Goal: Navigation & Orientation: Find specific page/section

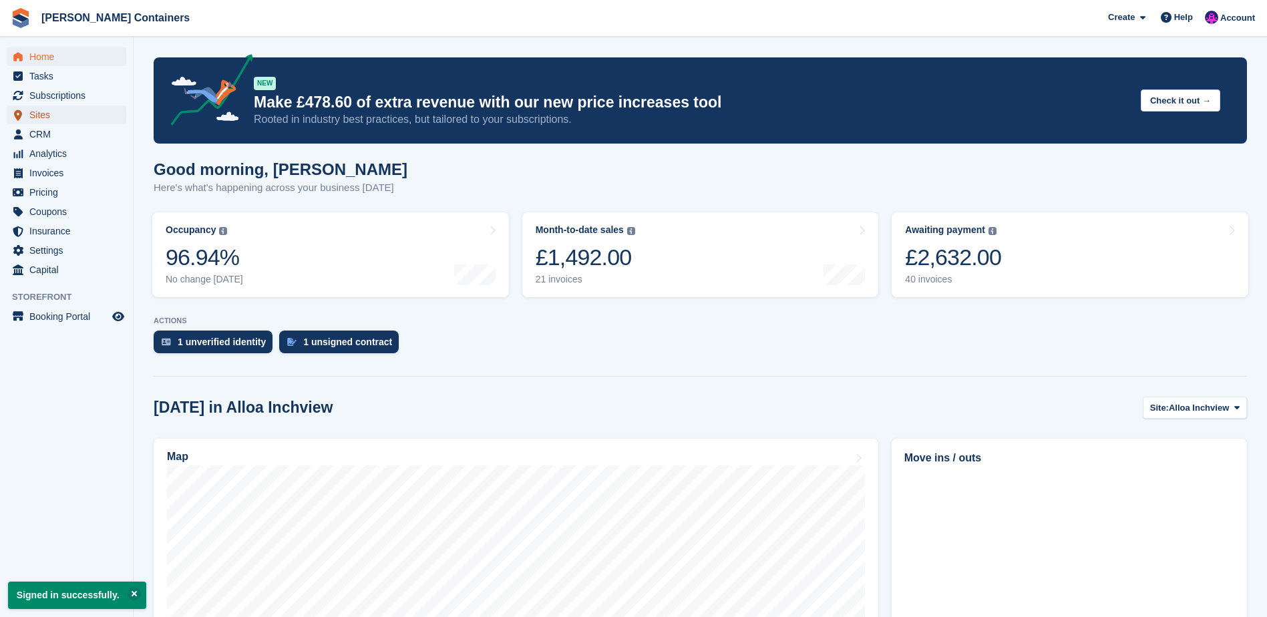
click at [60, 122] on span "Sites" at bounding box center [69, 114] width 80 height 19
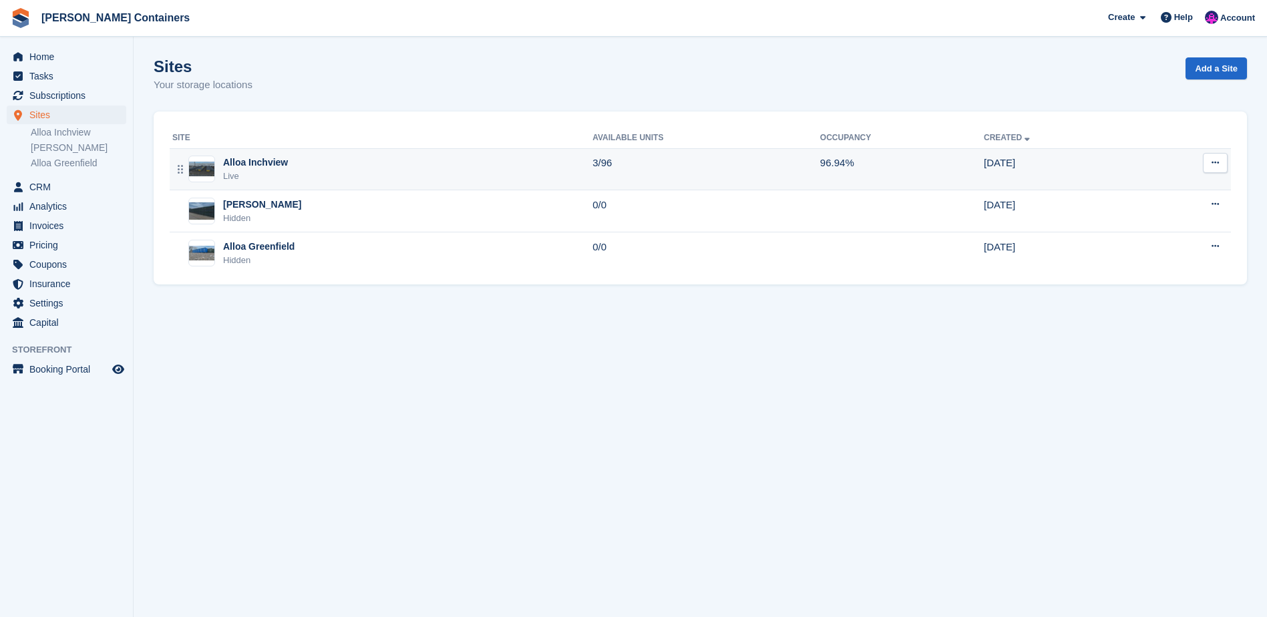
click at [380, 160] on div "Alloa Inchview Live" at bounding box center [382, 169] width 420 height 27
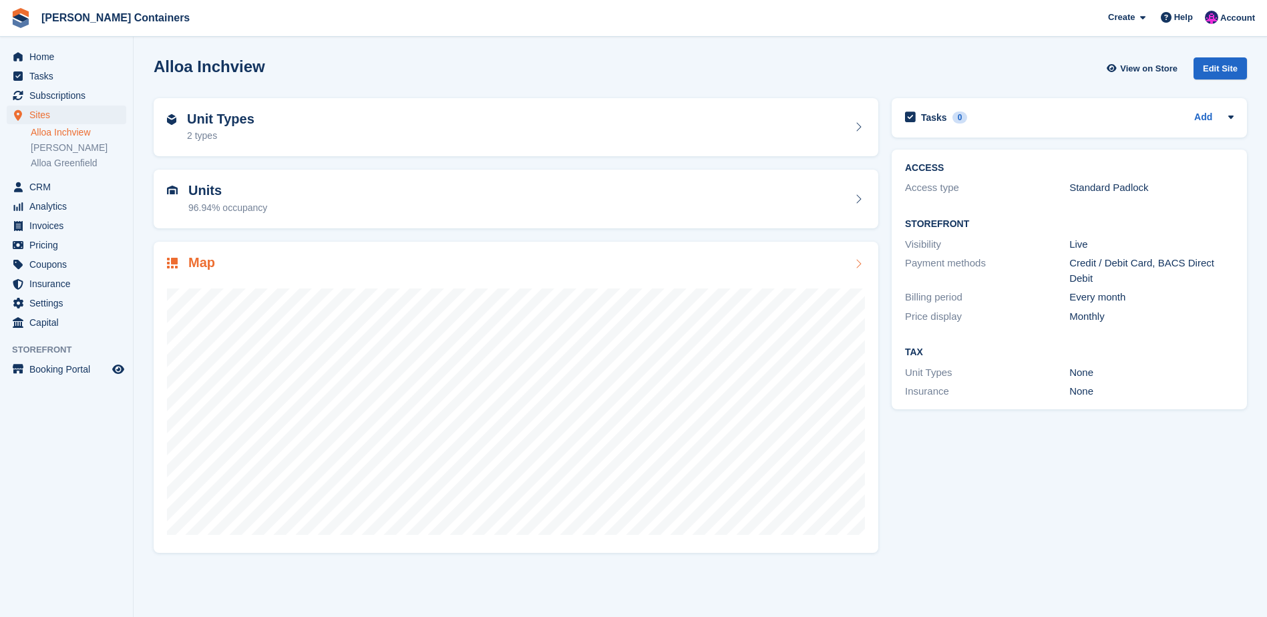
click at [477, 260] on div "Map" at bounding box center [516, 264] width 698 height 18
